Goal: Task Accomplishment & Management: Use online tool/utility

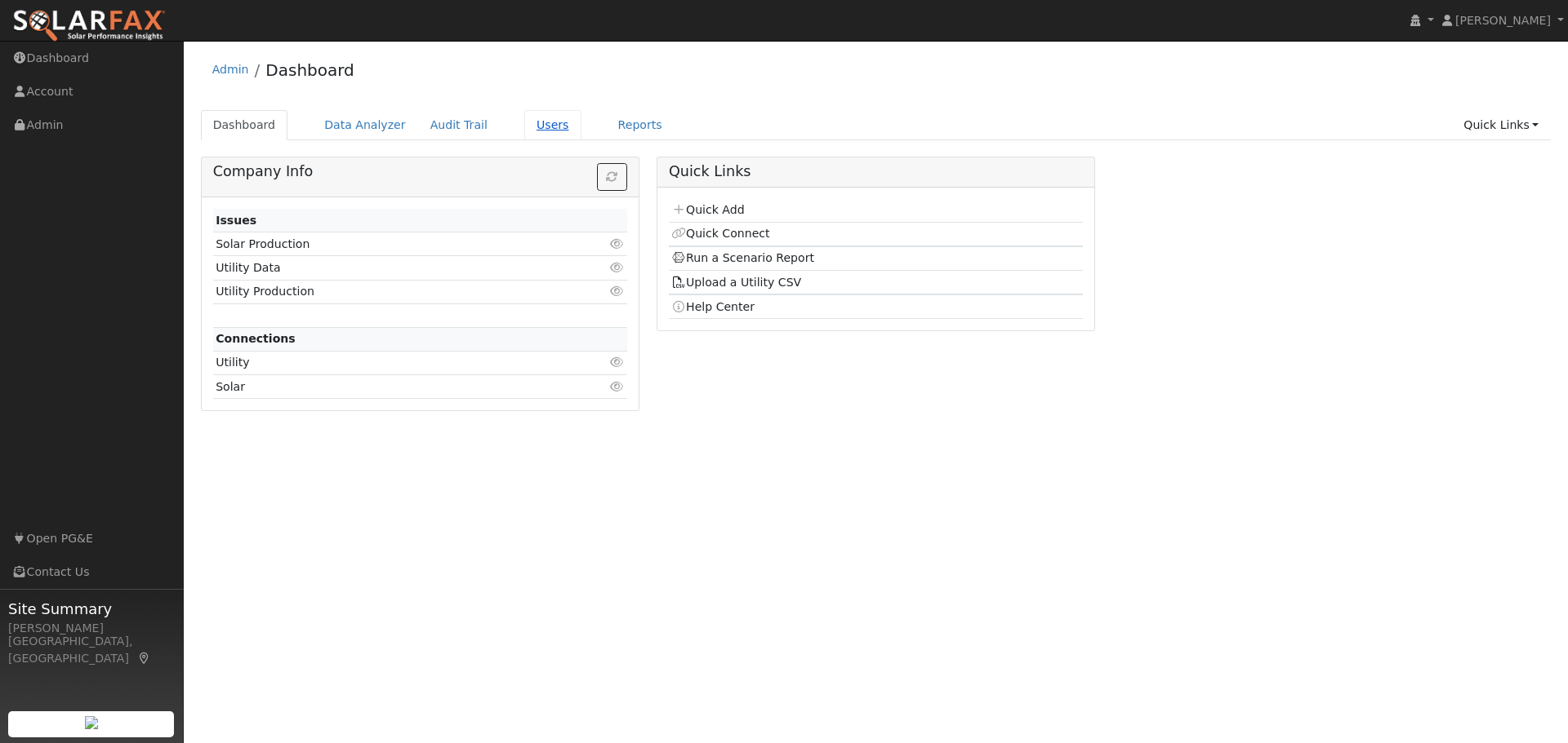
click at [525, 128] on link "Users" at bounding box center [553, 125] width 57 height 30
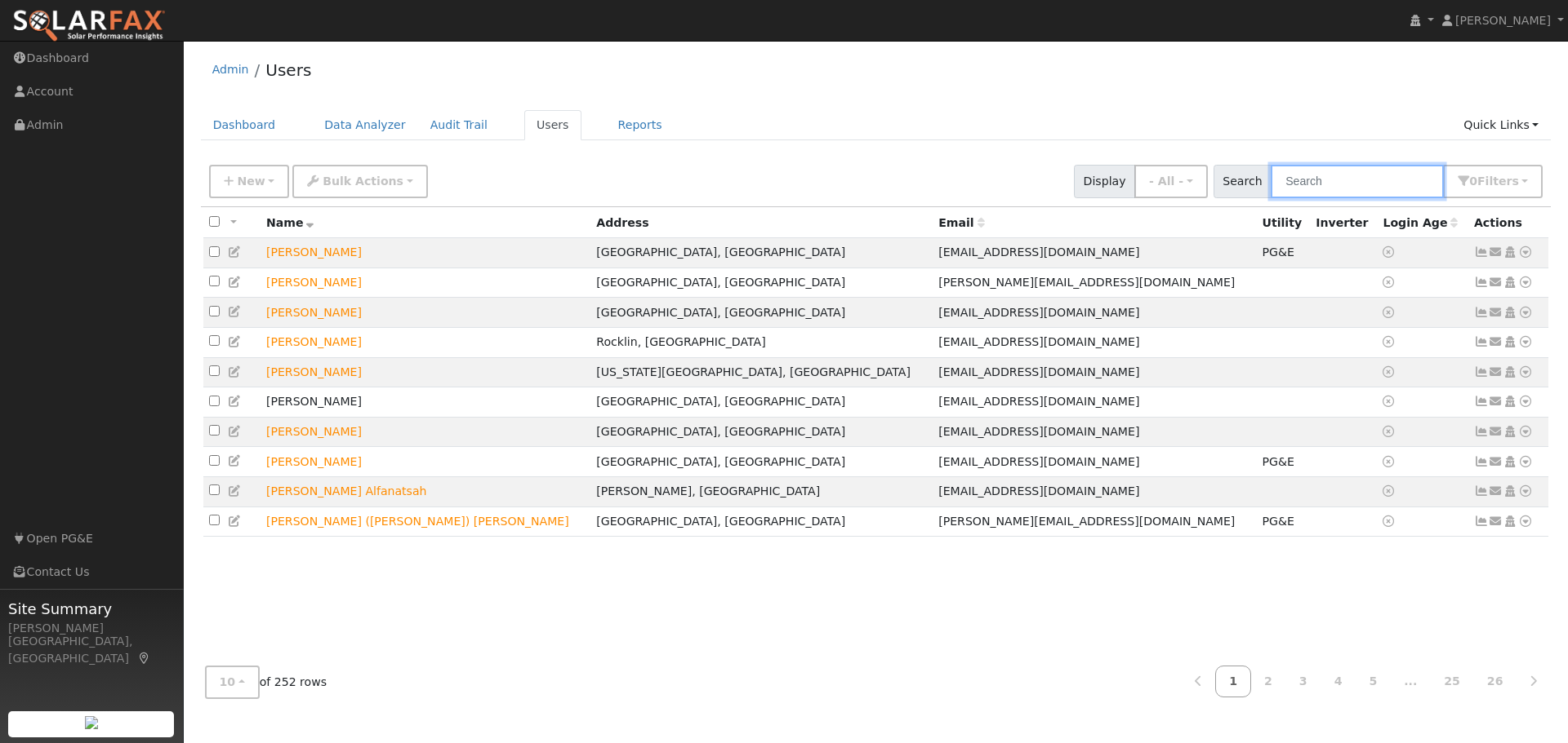
click at [1401, 187] on input "text" at bounding box center [1357, 182] width 173 height 33
type input "ingram"
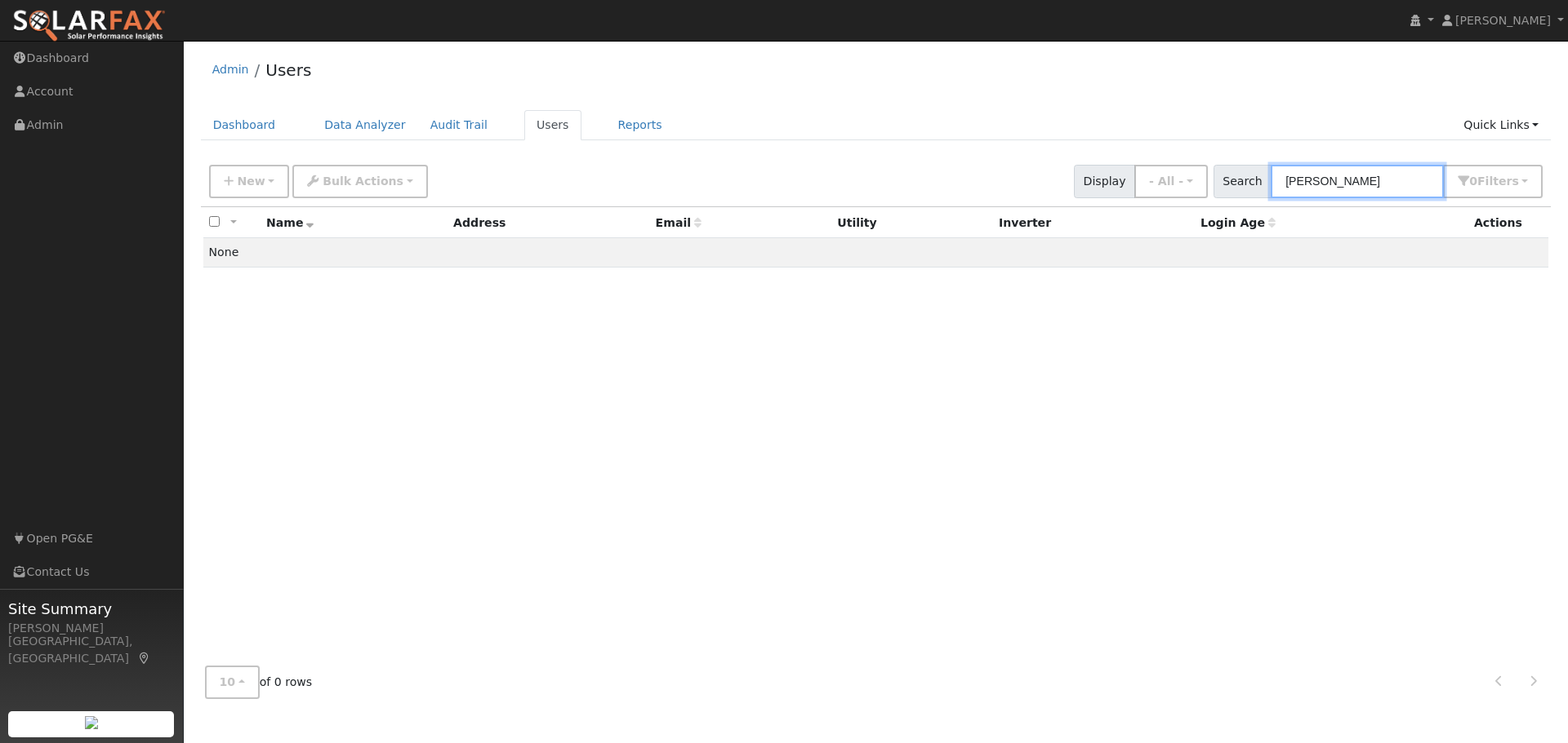
drag, startPoint x: 1361, startPoint y: 186, endPoint x: 1229, endPoint y: 185, distance: 132.0
click at [1229, 185] on div "Search ingram 0 Filter s My accounts Role Show - All - Show Leads Admin Billing…" at bounding box center [1378, 182] width 330 height 33
type input "gail"
drag, startPoint x: 1323, startPoint y: 180, endPoint x: 1220, endPoint y: 162, distance: 104.6
click at [1220, 162] on div "New Add User Quick Add Quick Connect Quick Convert Lead Bulk Actions Send Email…" at bounding box center [875, 178] width 1340 height 39
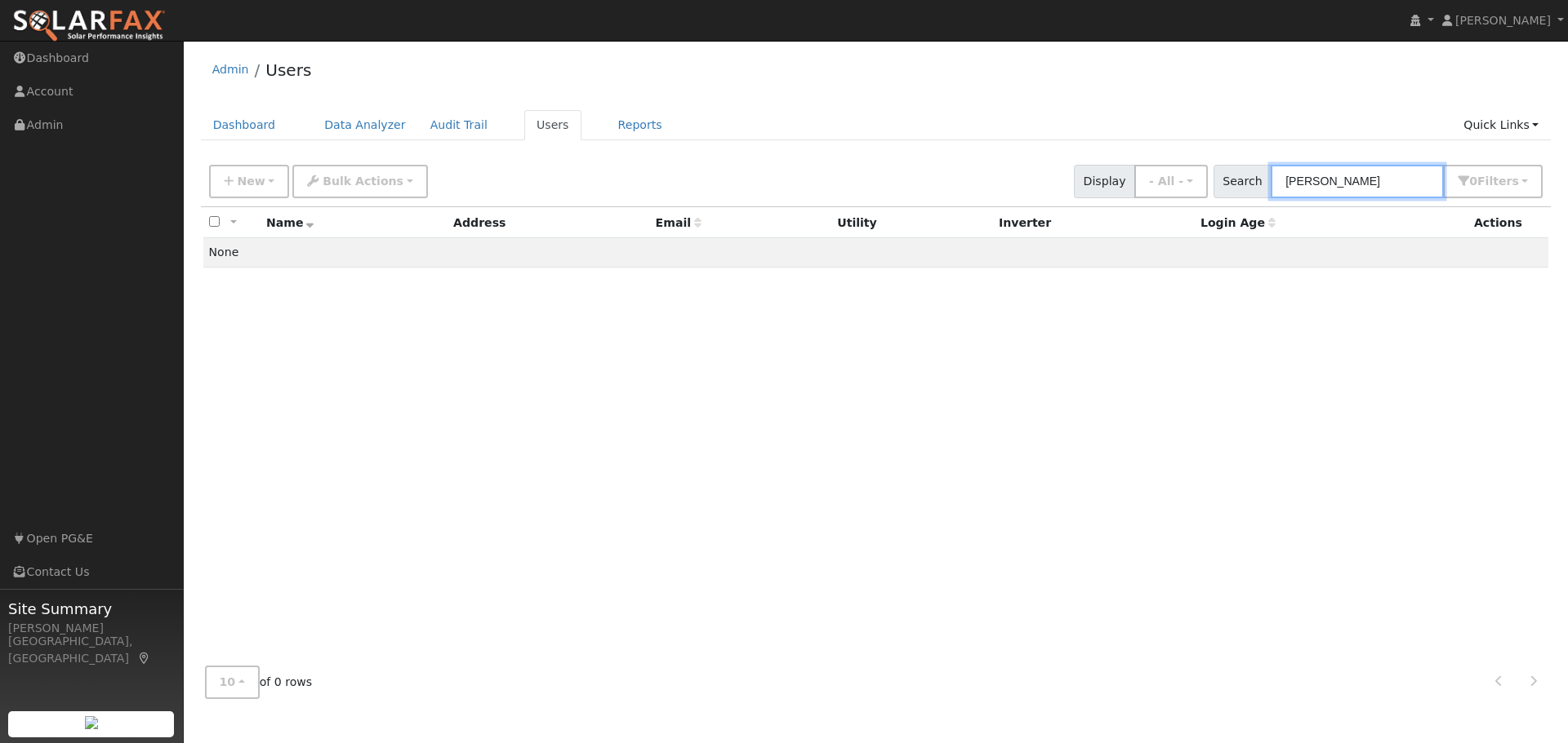
type input "david"
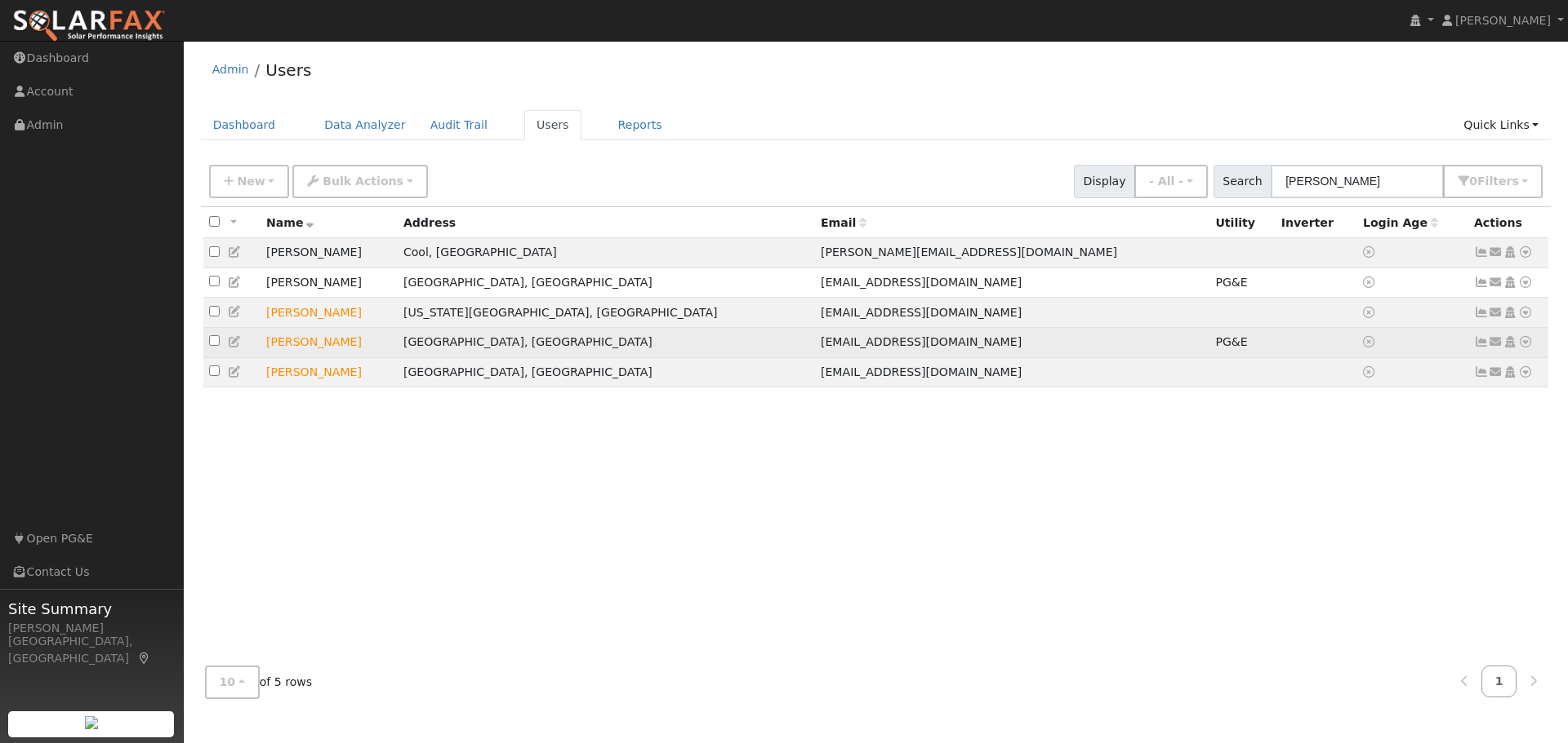
click at [1525, 348] on icon at bounding box center [1526, 342] width 15 height 11
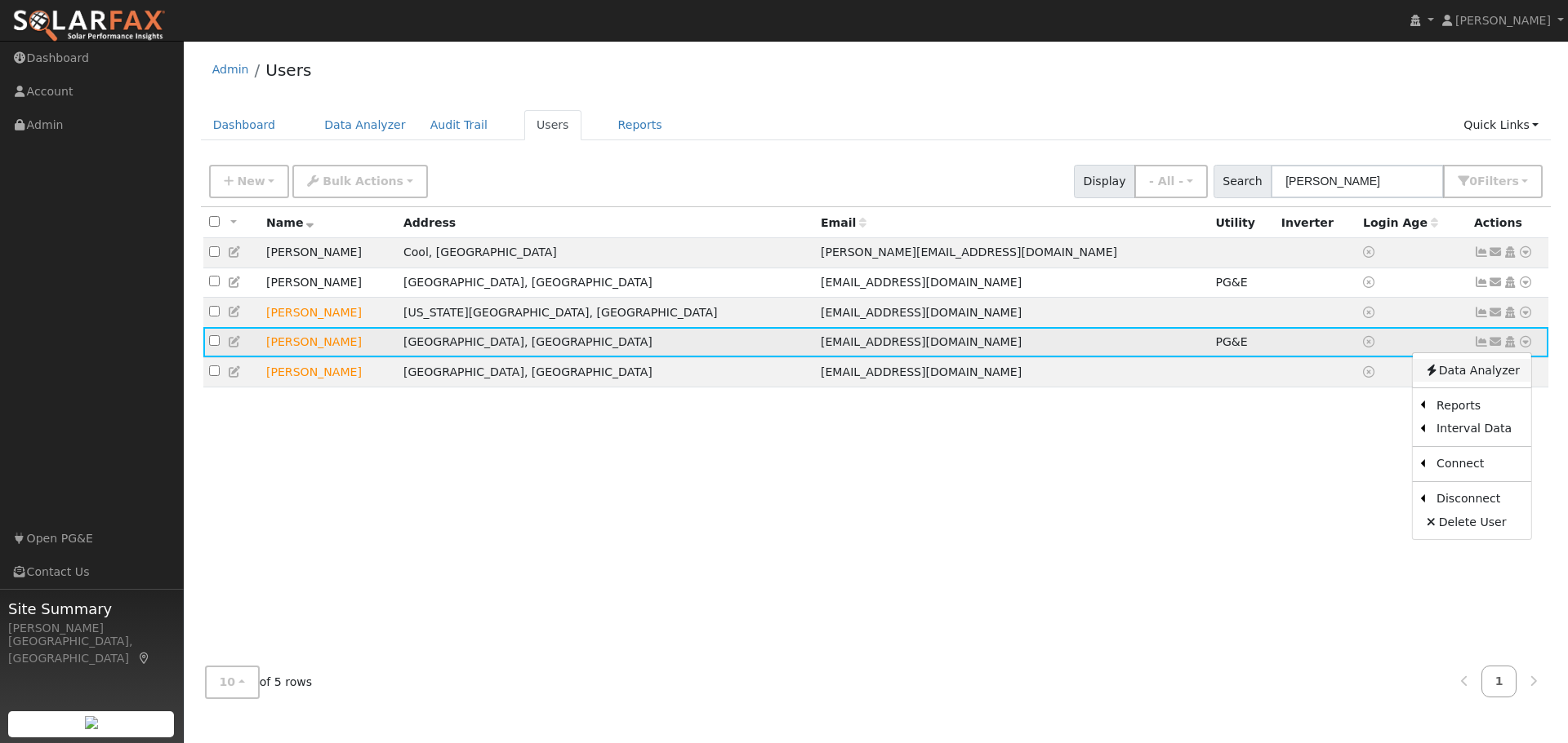
click at [1490, 373] on link "Data Analyzer" at bounding box center [1472, 370] width 118 height 23
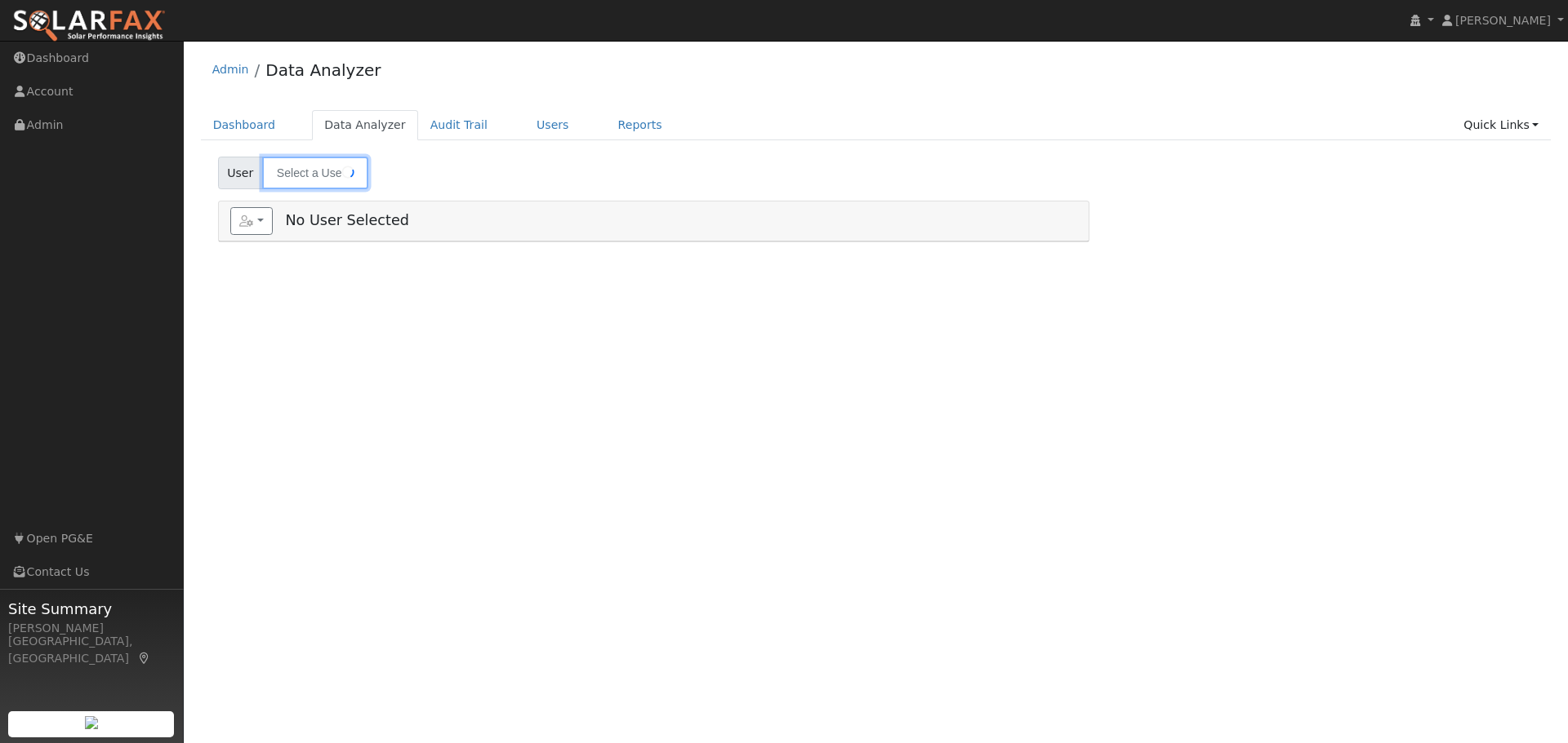
type input "[PERSON_NAME]"
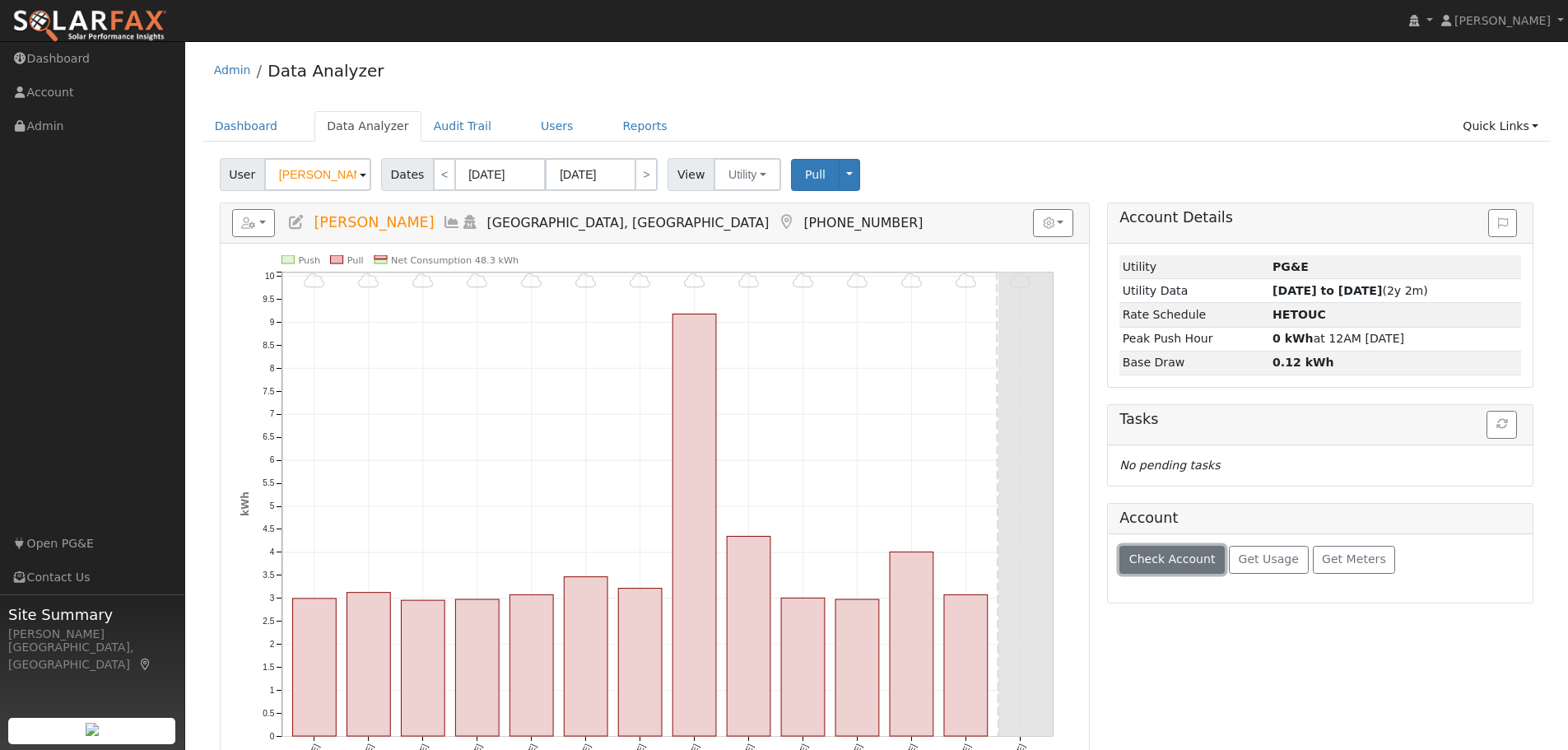
click at [1178, 560] on span "Check Account" at bounding box center [1172, 559] width 87 height 13
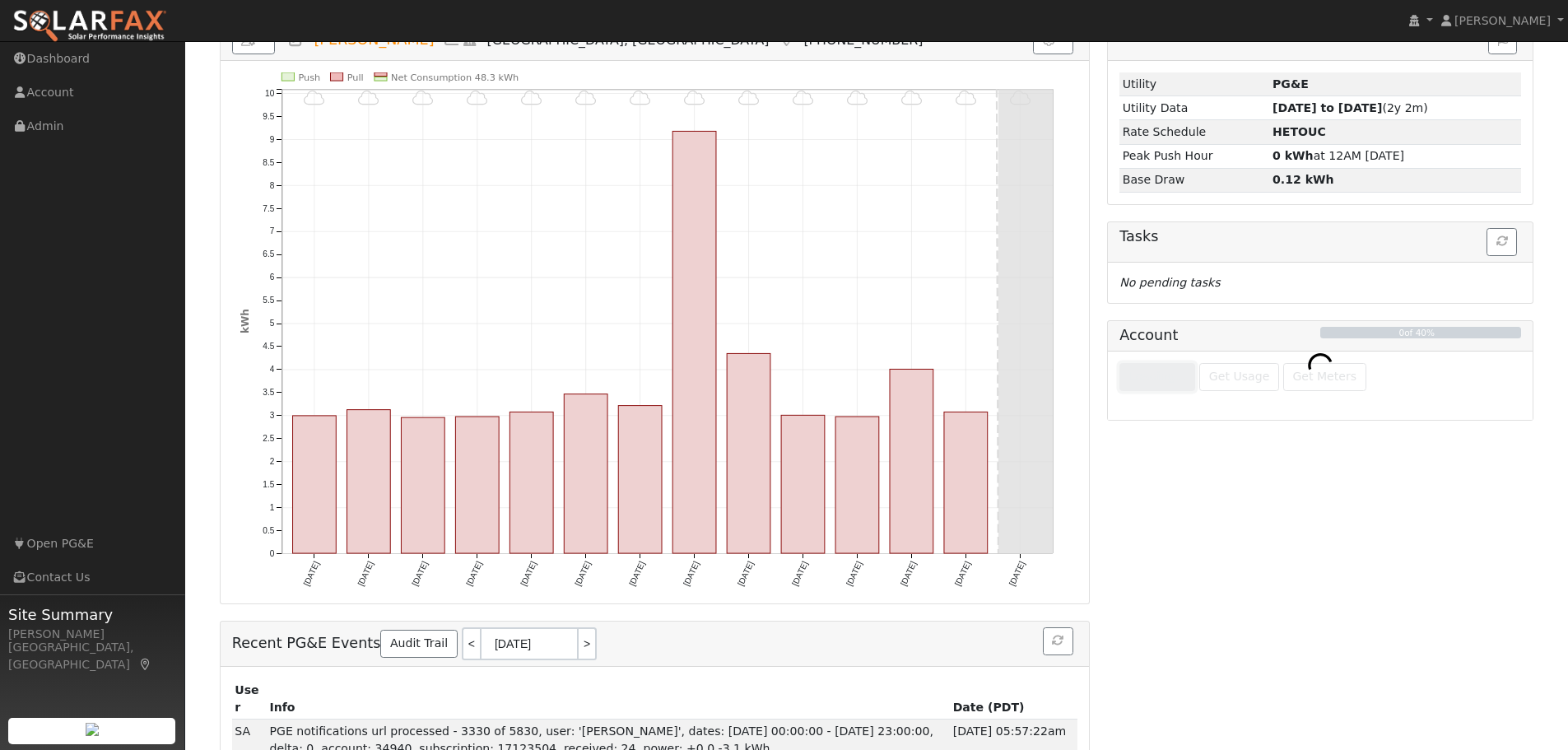
scroll to position [209, 0]
